Goal: Task Accomplishment & Management: Manage account settings

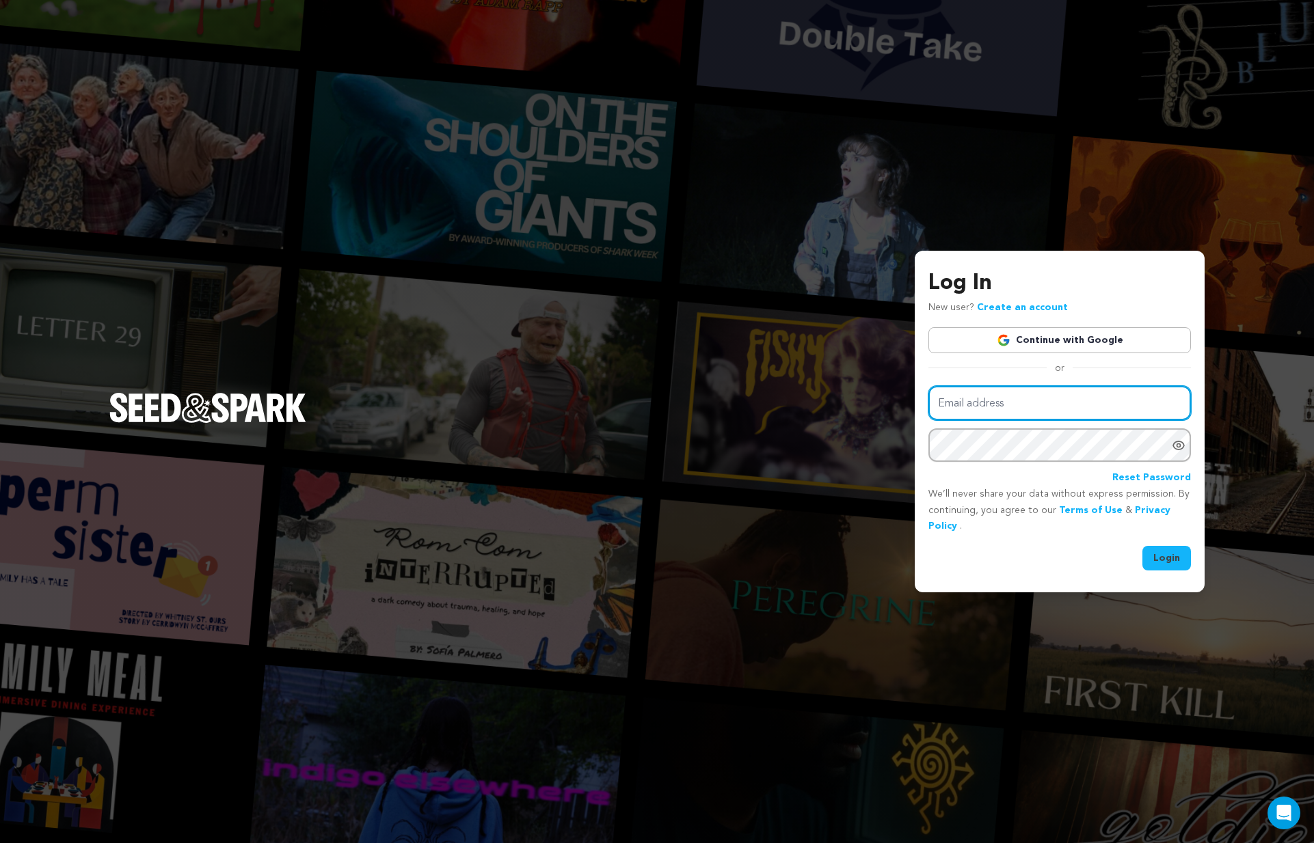
type input "s"
type input "sonervyfilms@gmail.com"
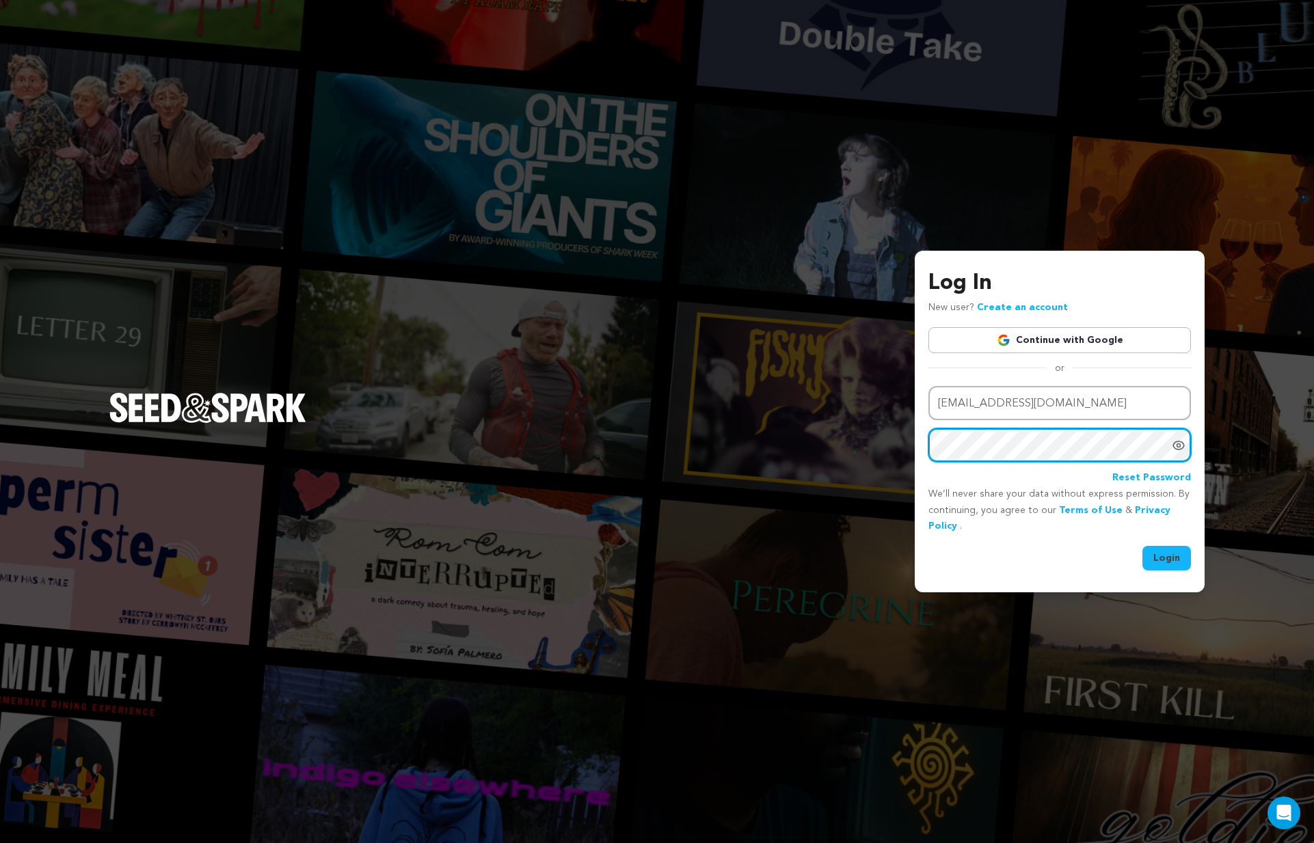
click at [1167, 557] on button "Login" at bounding box center [1166, 558] width 49 height 25
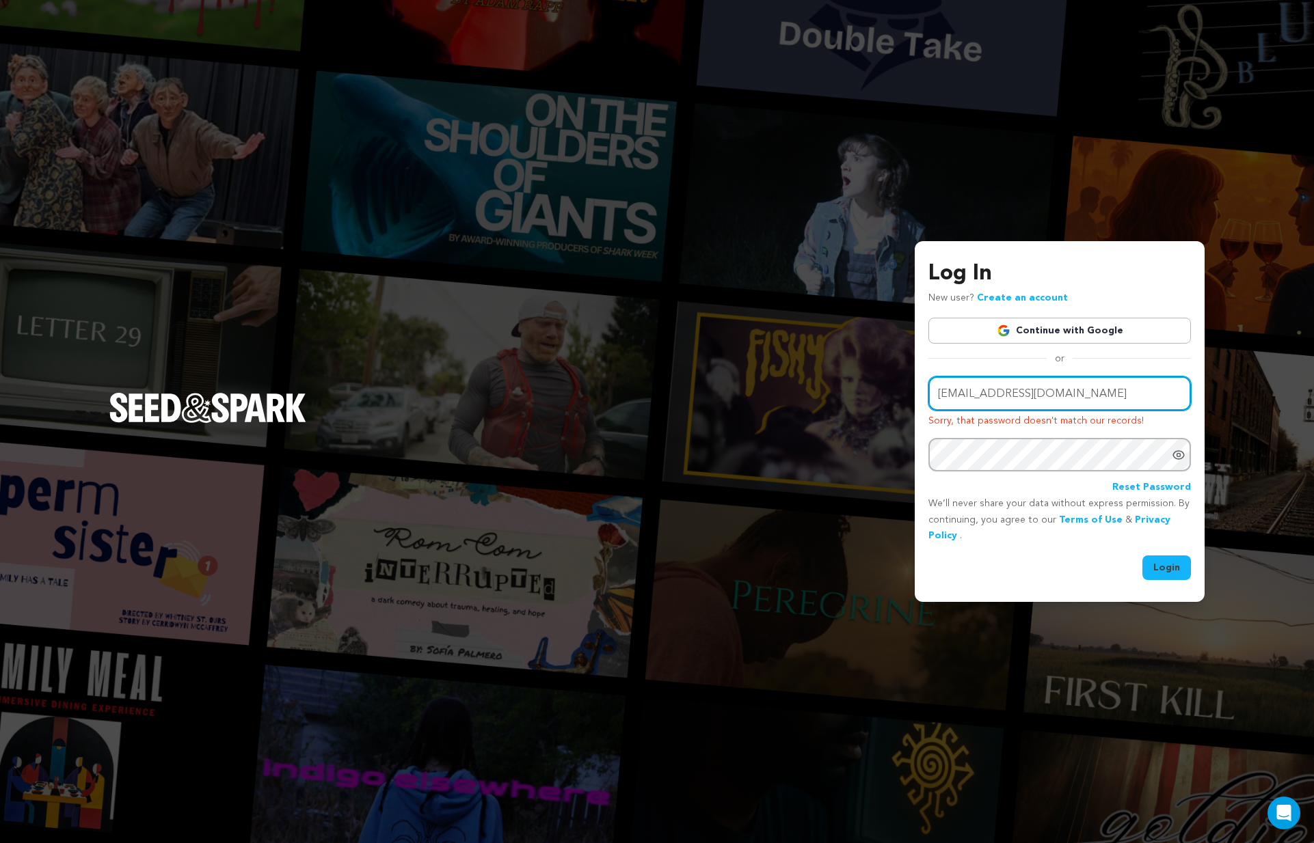
type input "SONERVYFILMS@GMAIL.COM"
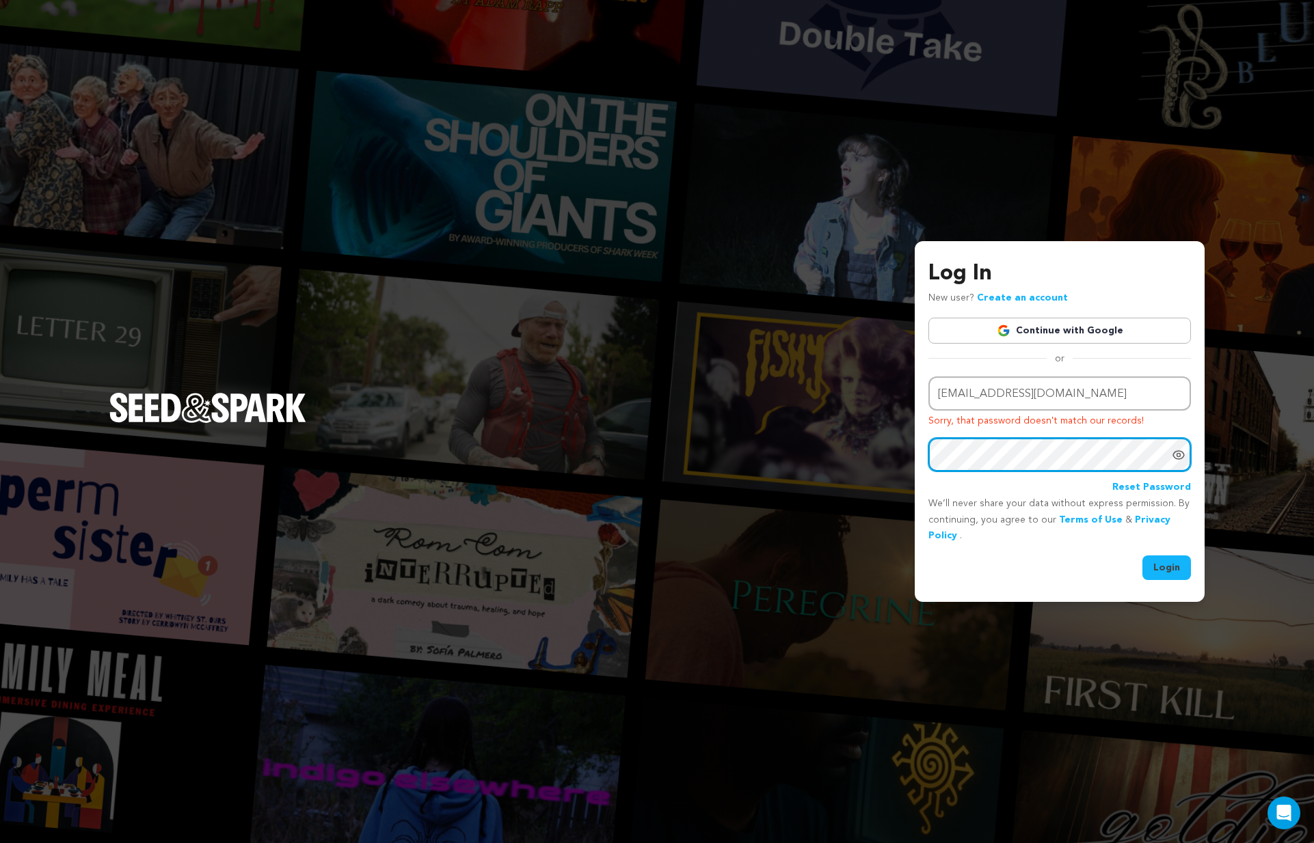
click at [1167, 566] on button "Login" at bounding box center [1166, 568] width 49 height 25
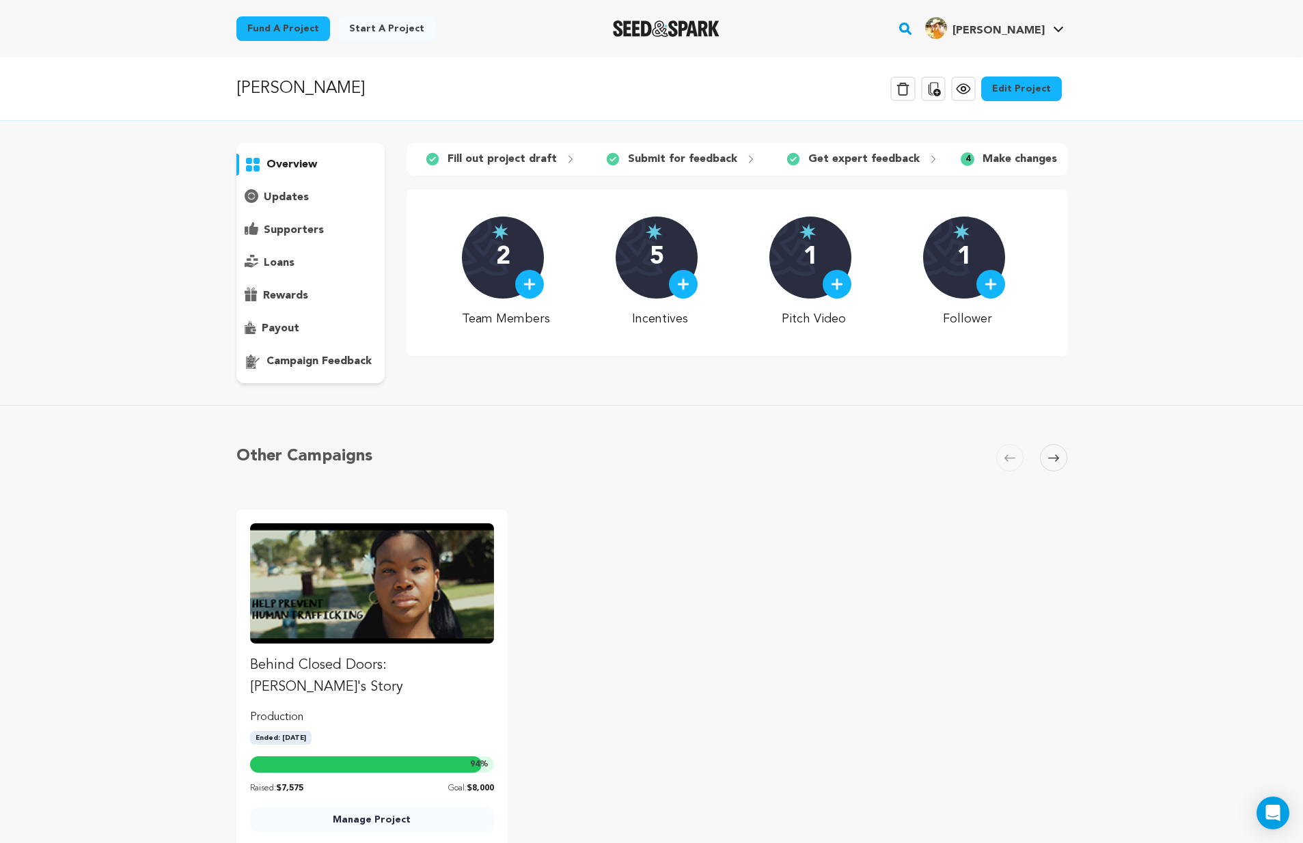
click at [339, 360] on p "campaign feedback" at bounding box center [319, 361] width 105 height 16
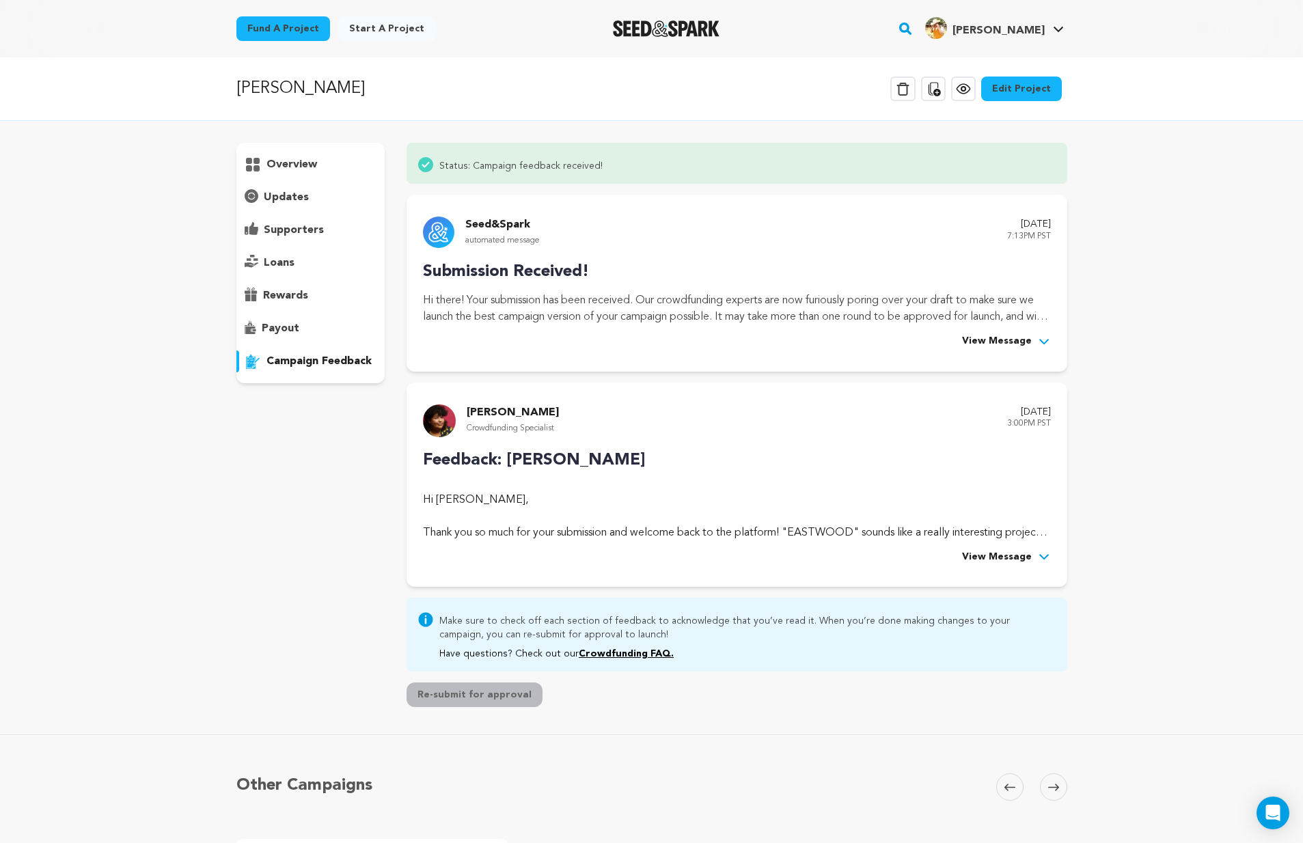
click at [1008, 551] on span "View Message" at bounding box center [997, 558] width 70 height 16
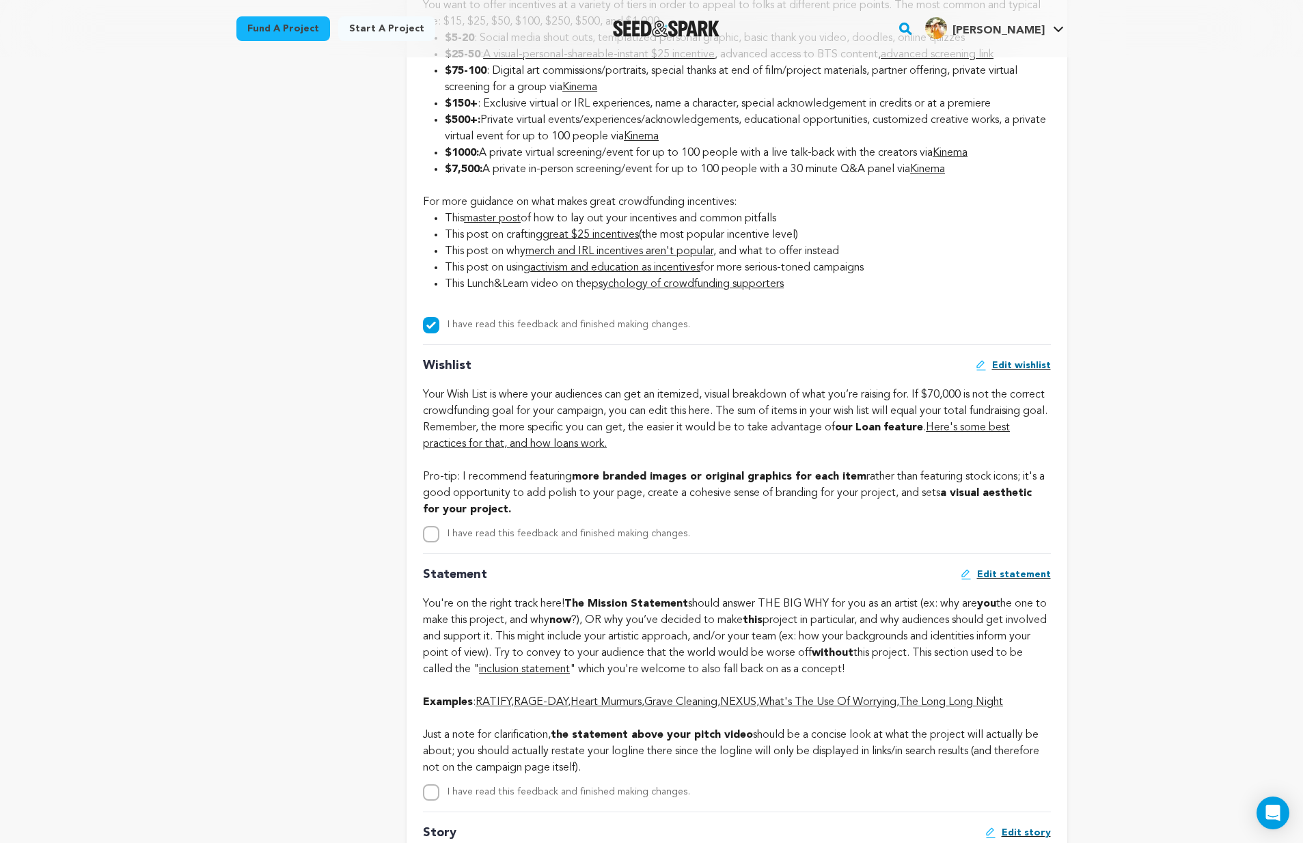
scroll to position [2670, 0]
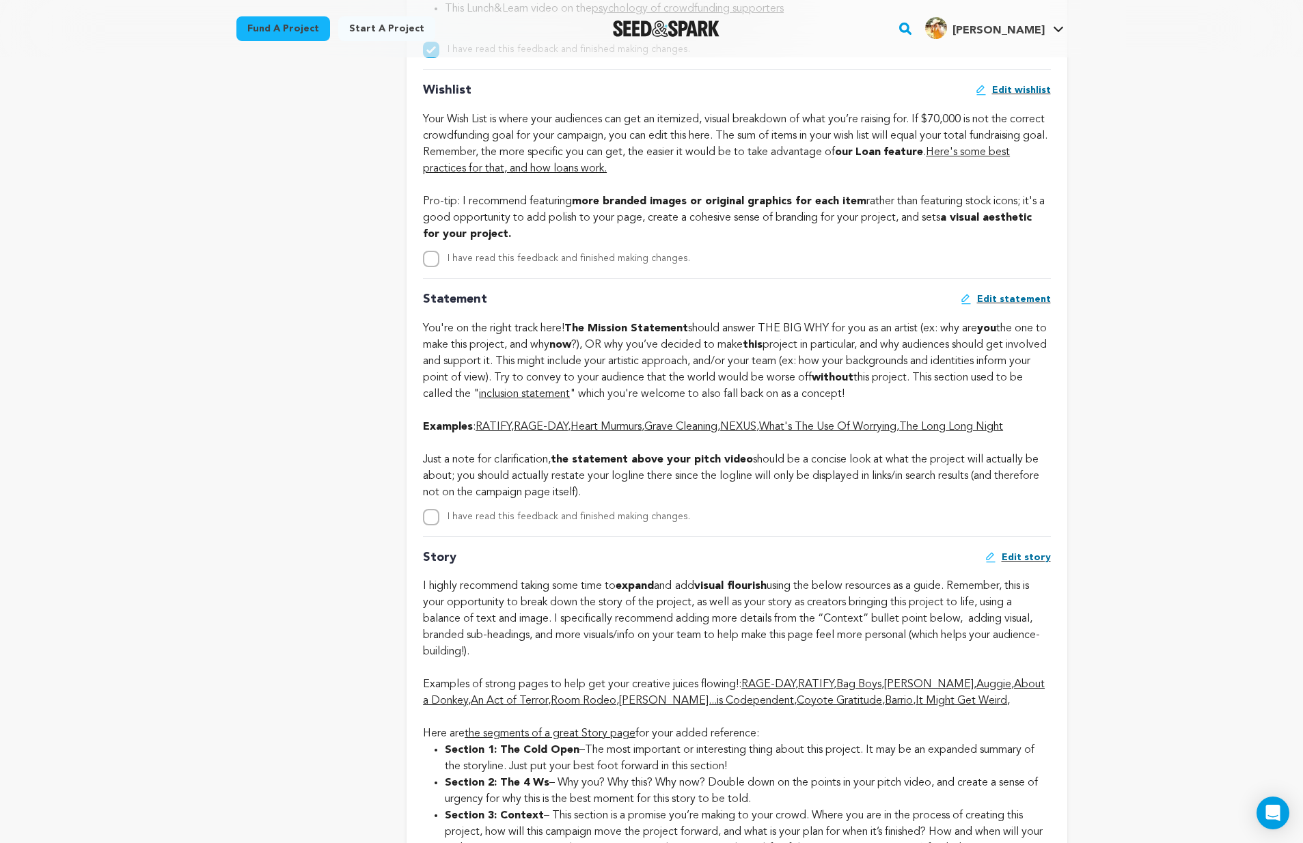
scroll to position [2819, 0]
drag, startPoint x: 422, startPoint y: 589, endPoint x: 644, endPoint y: 664, distance: 234.3
drag, startPoint x: 926, startPoint y: 703, endPoint x: 424, endPoint y: 597, distance: 513.5
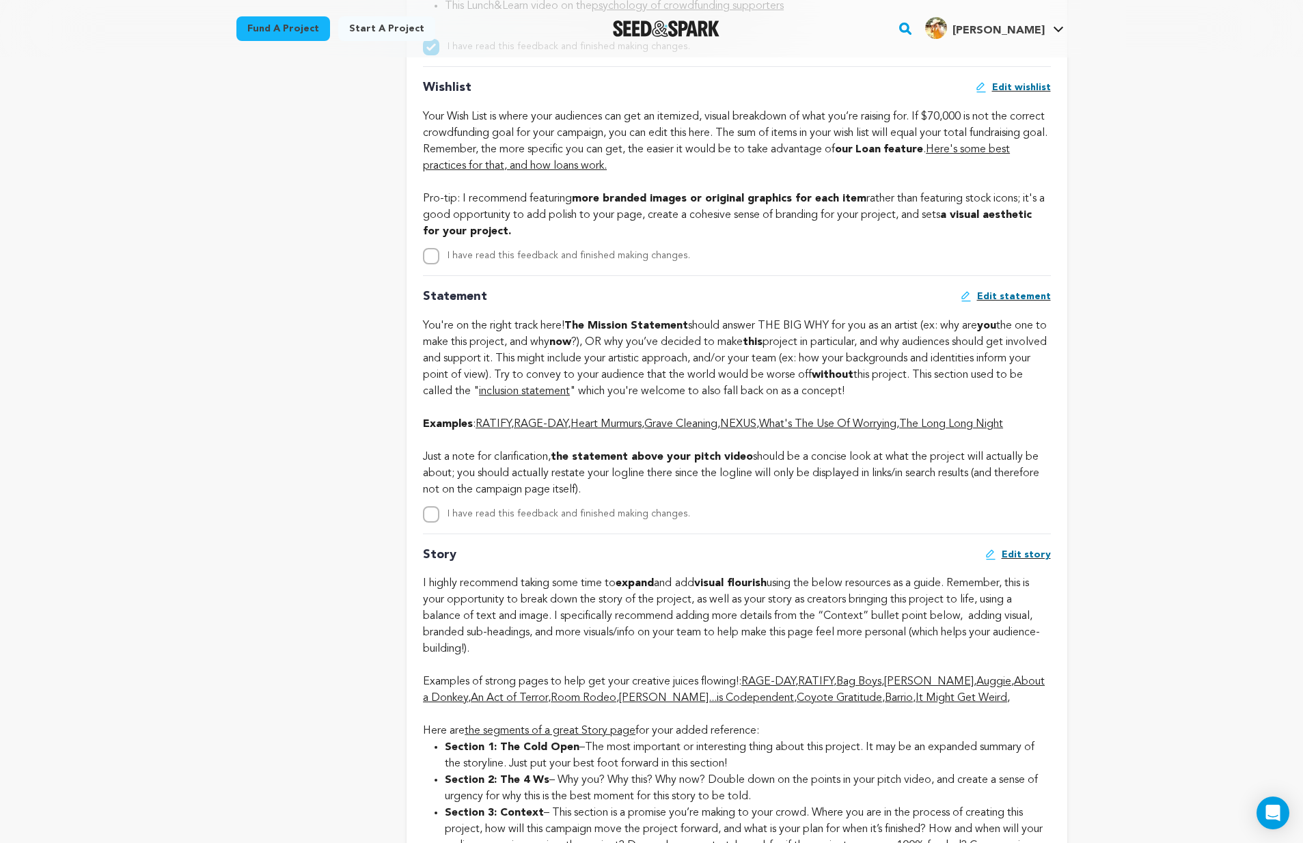
click at [424, 597] on div "Story Edit story I highly recommend taking some time to expand and add visual f…" at bounding box center [736, 854] width 627 height 641
copy div "I highly recommend taking some time to expand and add visual flourish using the…"
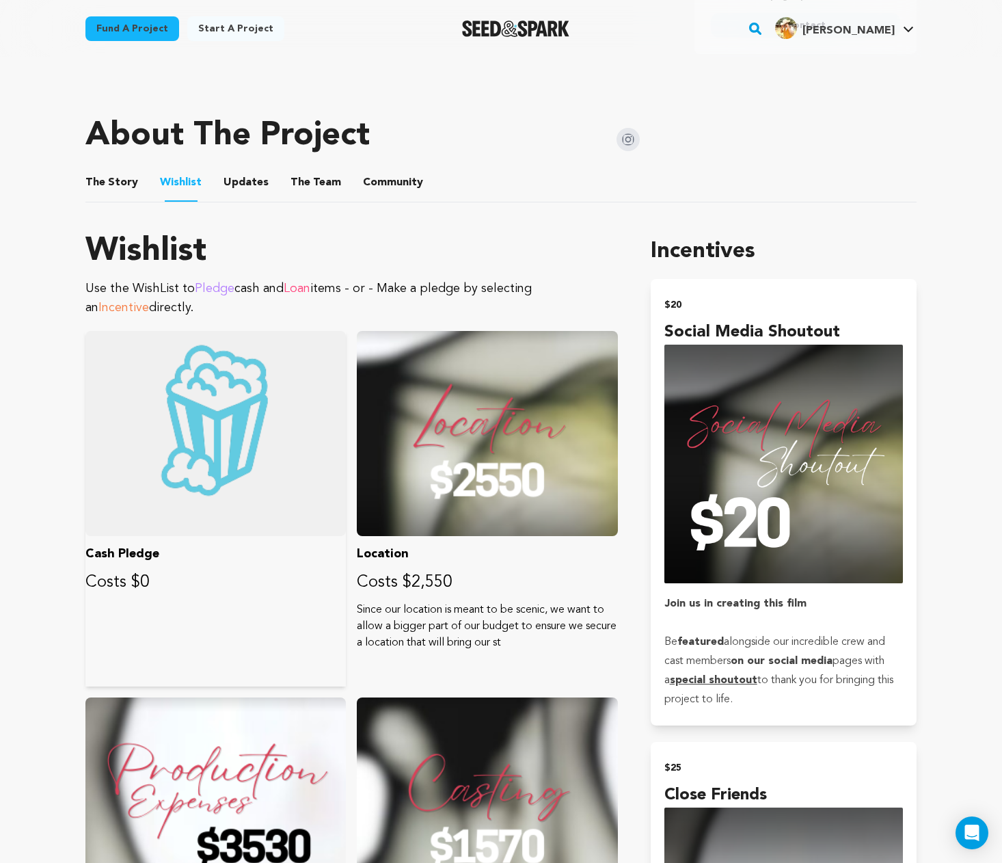
scroll to position [154, 0]
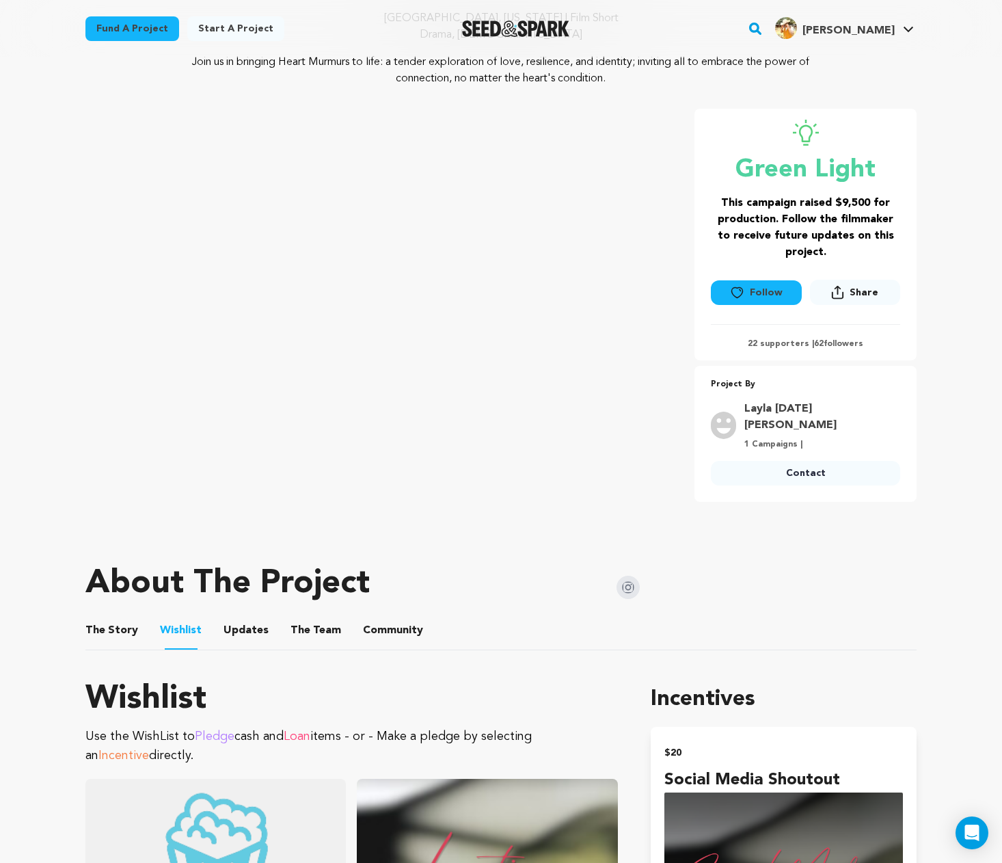
click at [108, 616] on button "The Story" at bounding box center [112, 632] width 33 height 33
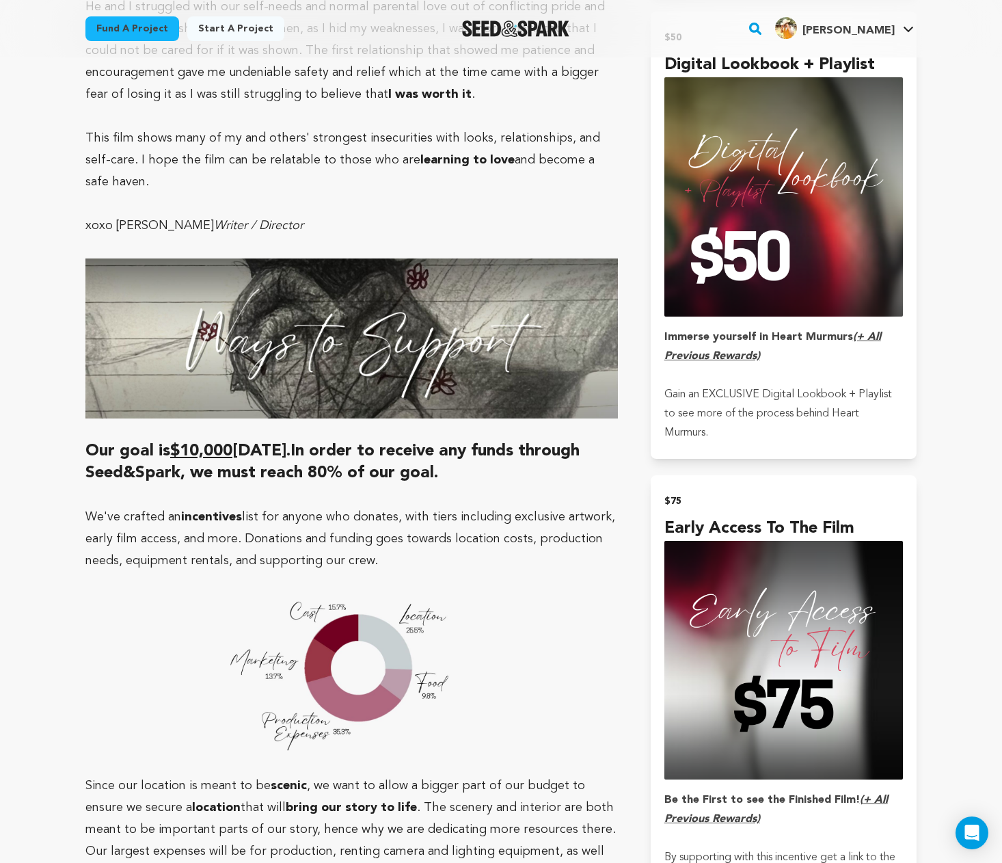
scroll to position [1949, 0]
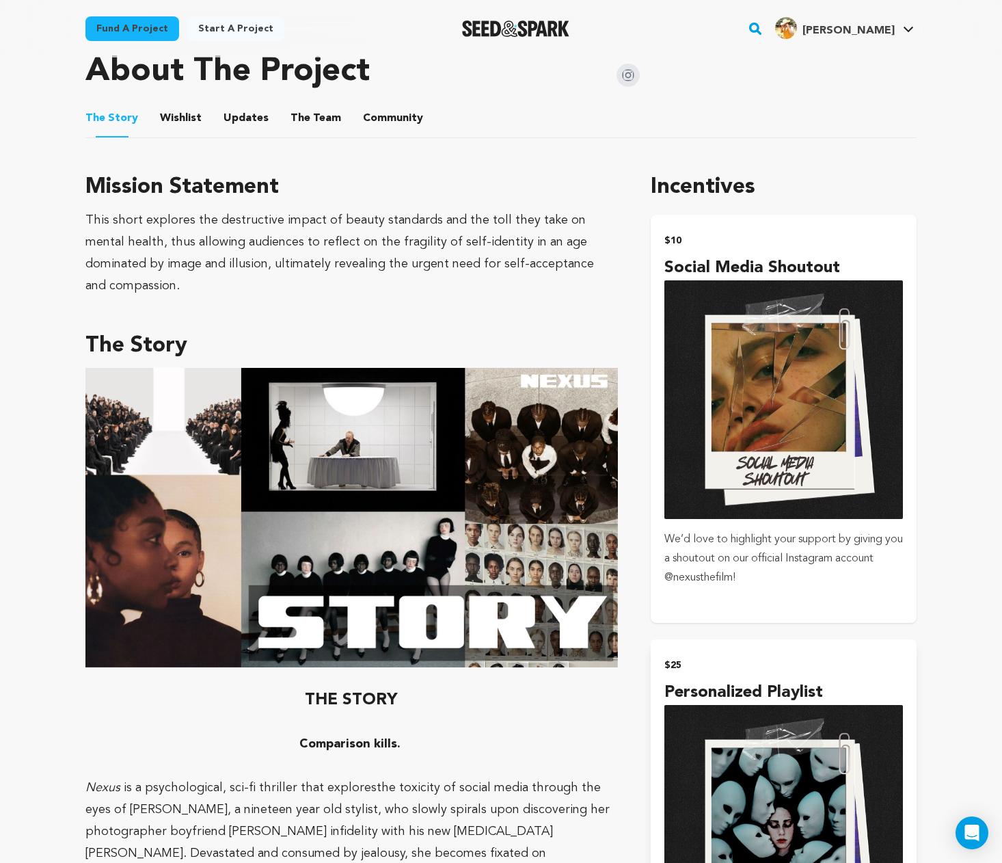
scroll to position [668, 0]
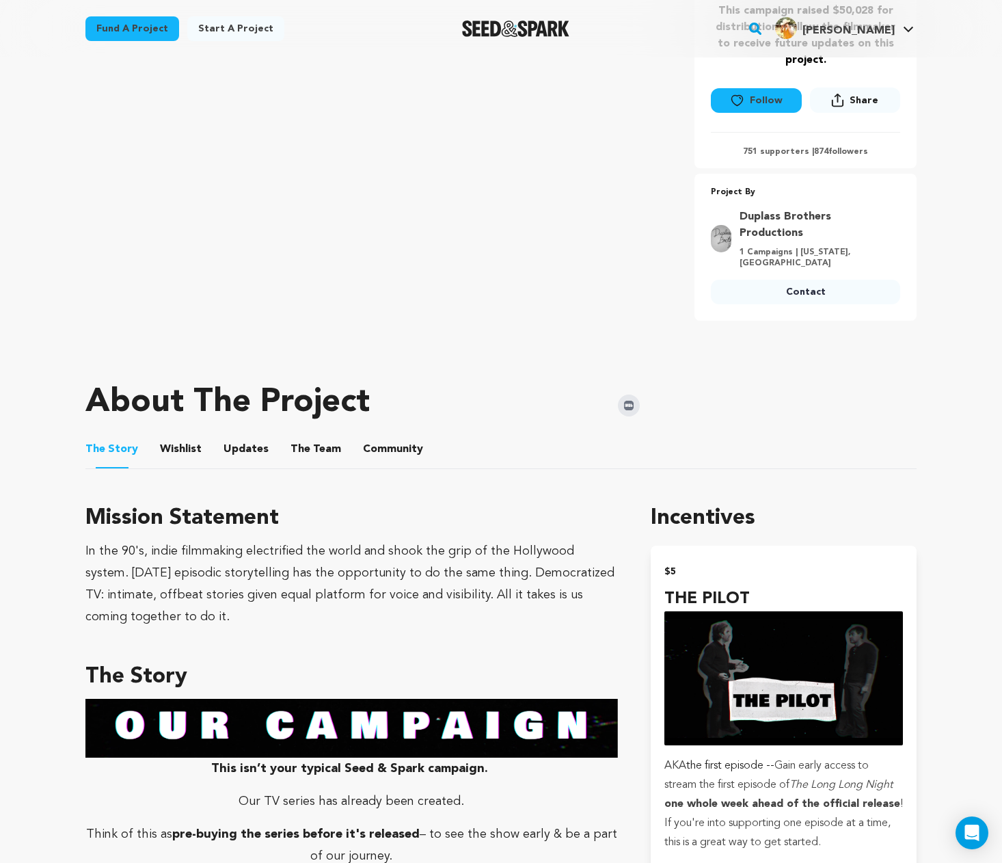
scroll to position [53, 0]
